Goal: Information Seeking & Learning: Find contact information

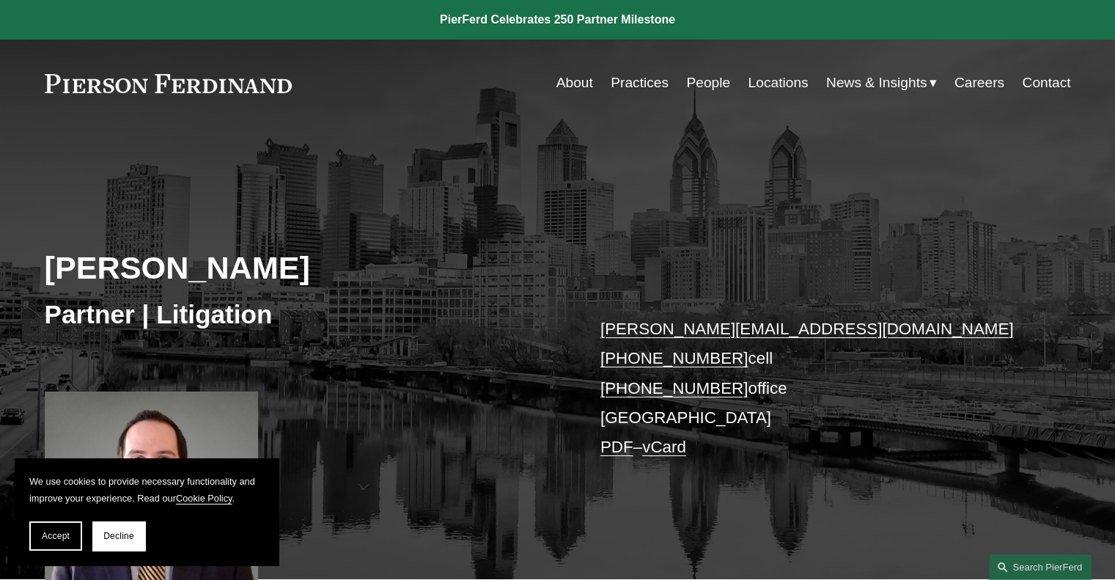
click at [229, 413] on div at bounding box center [152, 501] width 214 height 221
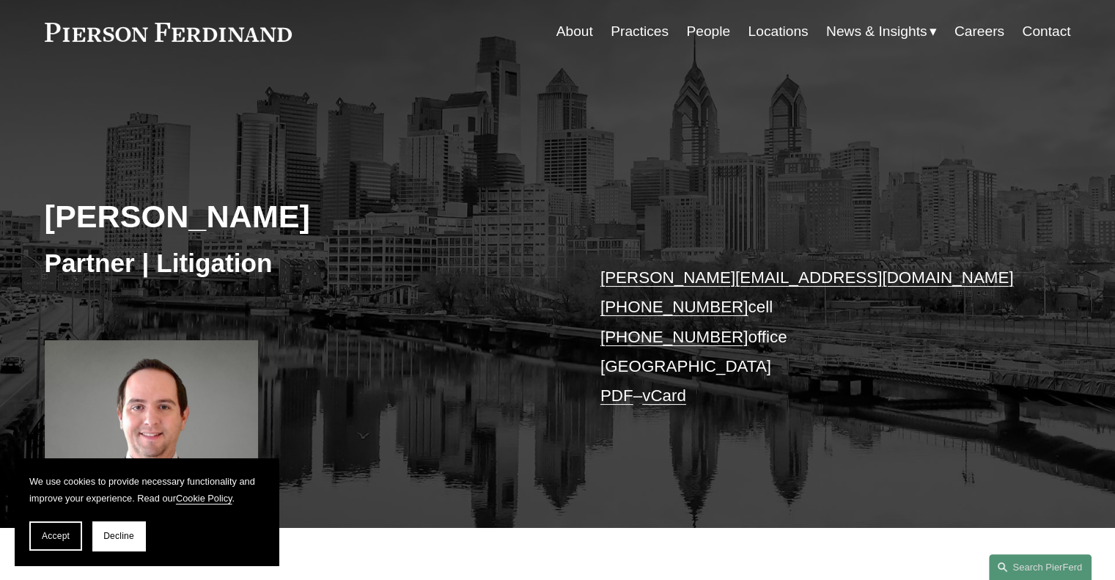
scroll to position [42, 0]
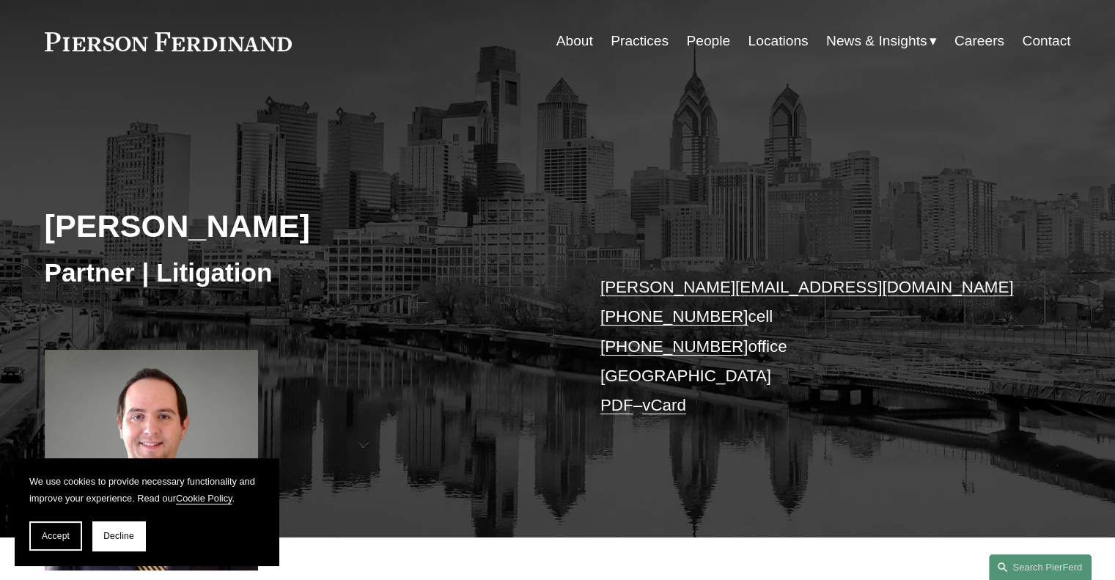
click at [1033, 41] on link "Contact" at bounding box center [1046, 41] width 48 height 28
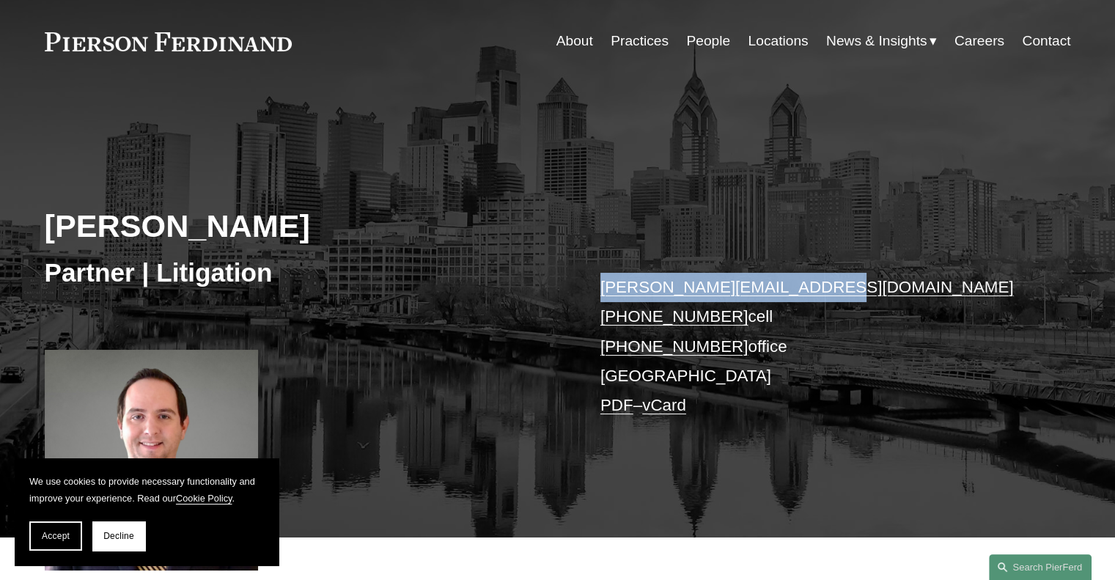
drag, startPoint x: 804, startPoint y: 287, endPoint x: 595, endPoint y: 296, distance: 209.9
click at [595, 296] on div "[PERSON_NAME] Partner | Litigation [PERSON_NAME][EMAIL_ADDRESS][DOMAIN_NAME] [P…" at bounding box center [557, 327] width 1115 height 419
copy link "[PERSON_NAME][EMAIL_ADDRESS][DOMAIN_NAME]"
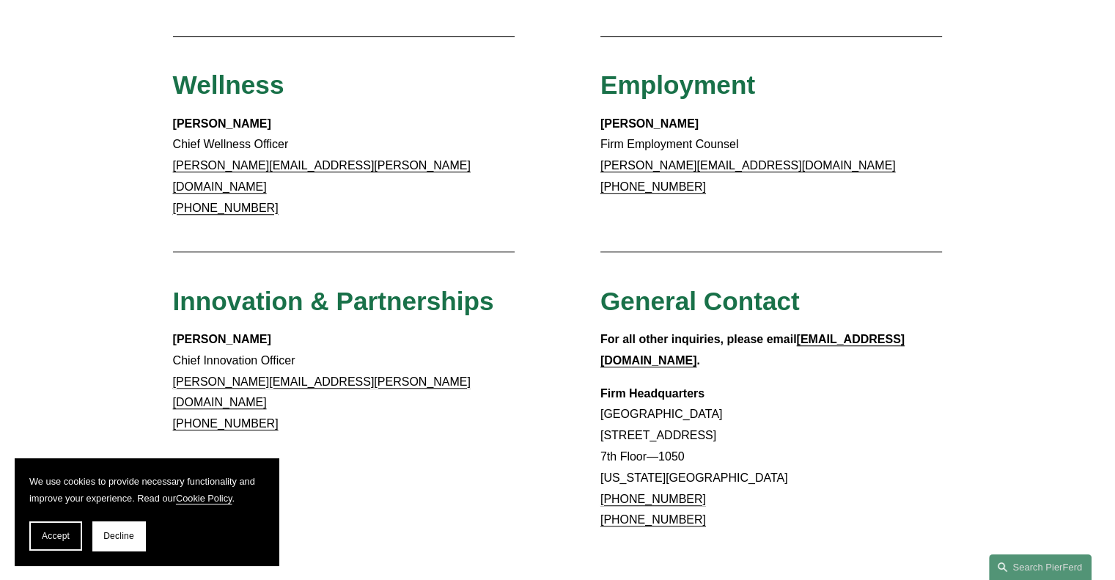
scroll to position [1131, 0]
